Goal: Task Accomplishment & Management: Manage account settings

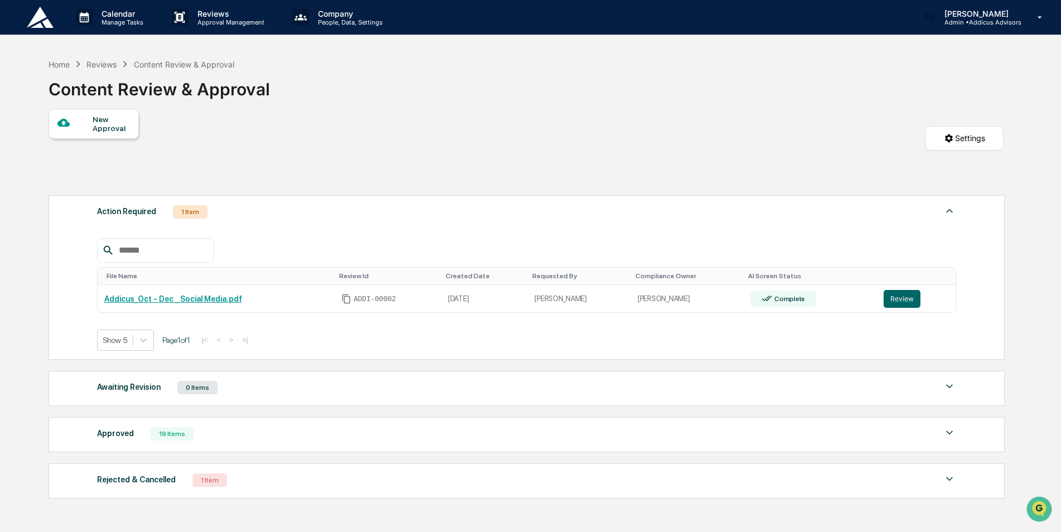
click at [44, 19] on img at bounding box center [40, 17] width 27 height 21
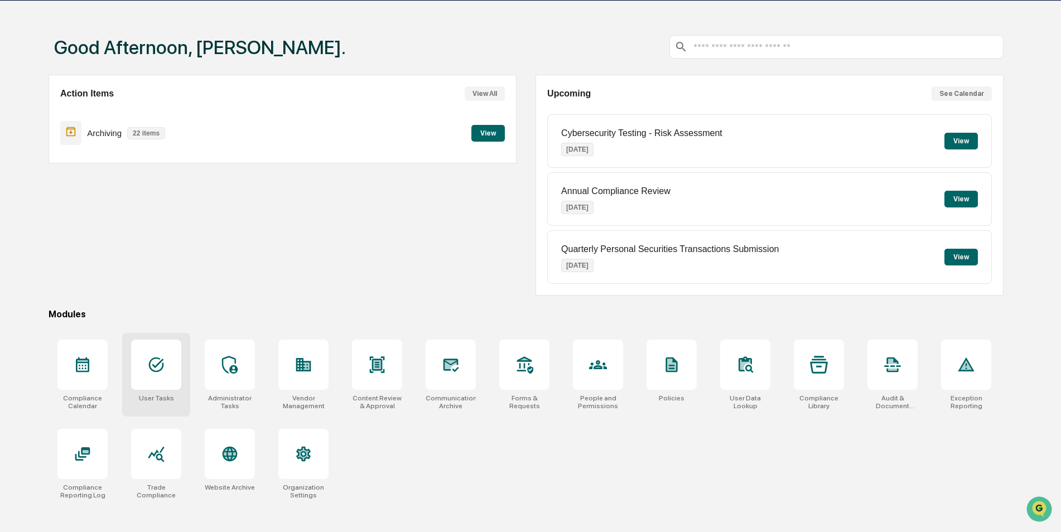
scroll to position [53, 0]
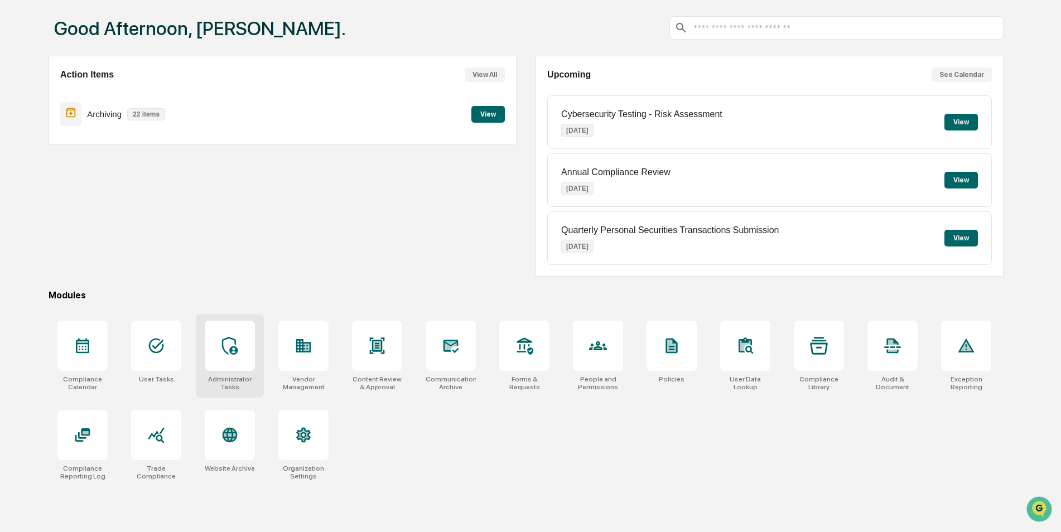
click at [226, 358] on div at bounding box center [230, 346] width 50 height 50
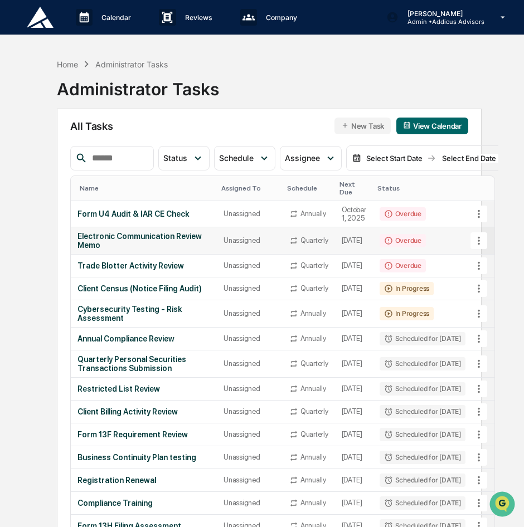
click at [153, 237] on div "Electronic Communication Review Memo" at bounding box center [144, 241] width 133 height 18
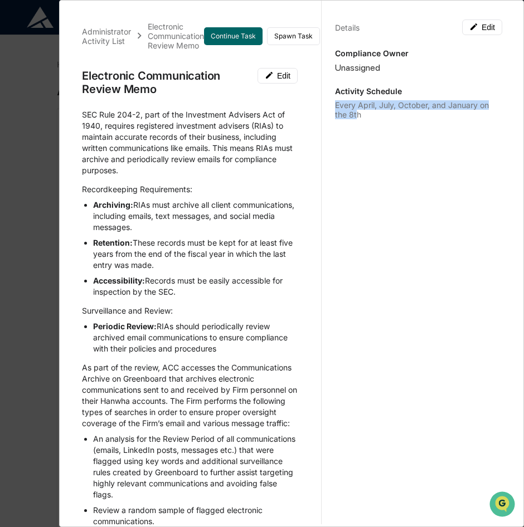
drag, startPoint x: 342, startPoint y: 117, endPoint x: 325, endPoint y: 109, distance: 19.0
click at [325, 109] on div "Details Edit Compliance Owner Unassigned Activity Schedule Every April, July, O…" at bounding box center [418, 274] width 195 height 554
drag, startPoint x: 325, startPoint y: 109, endPoint x: 383, endPoint y: 120, distance: 59.2
click at [383, 120] on div "Details Edit Compliance Owner Unassigned Activity Schedule Every April, July, O…" at bounding box center [418, 274] width 195 height 554
drag, startPoint x: 364, startPoint y: 117, endPoint x: 328, endPoint y: 109, distance: 36.5
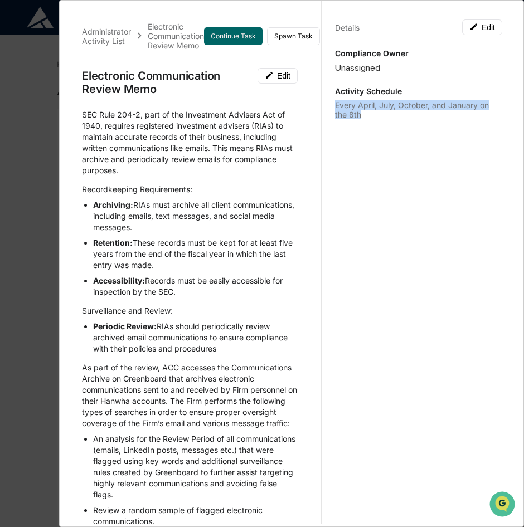
click at [328, 109] on div "Details Edit Compliance Owner Unassigned Activity Schedule Every April, July, O…" at bounding box center [418, 274] width 195 height 554
copy div "Every April, July, October, and January on the 8th"
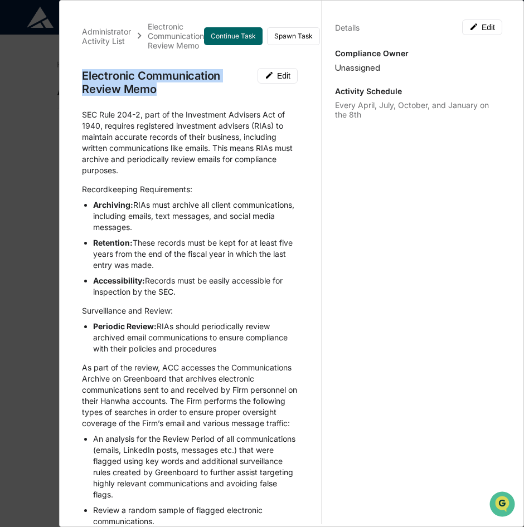
drag, startPoint x: 105, startPoint y: 91, endPoint x: 66, endPoint y: 80, distance: 41.3
click at [66, 80] on div "Administrator Activity List Electronic Communication Review Memo Continue Task …" at bounding box center [291, 263] width 465 height 527
copy div "Electronic Communication Review Memo"
click at [35, 206] on div "Administrator Activity List Electronic Communication Review Memo Continue Task …" at bounding box center [262, 263] width 524 height 527
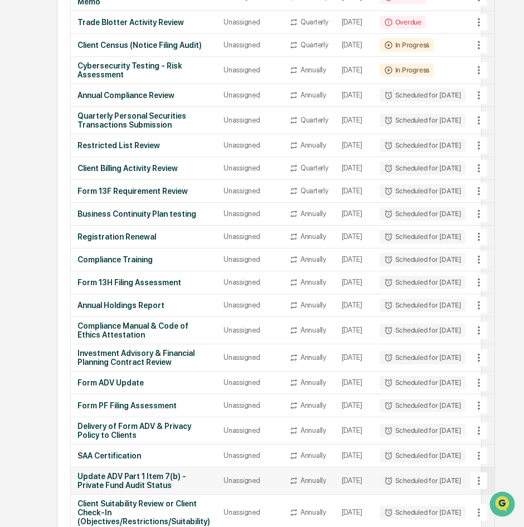
scroll to position [418, 0]
